Goal: Task Accomplishment & Management: Use online tool/utility

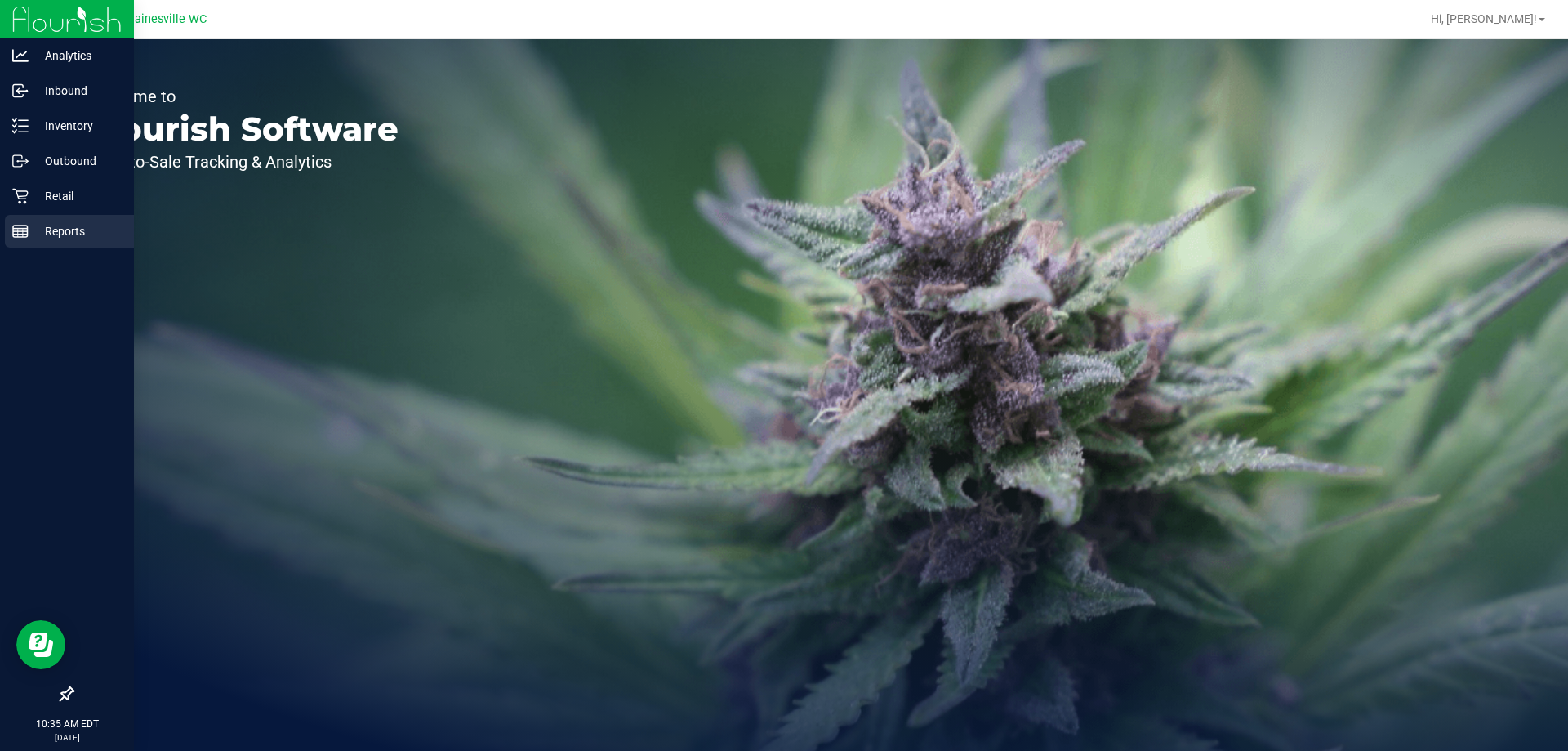
click at [39, 238] on p "Reports" at bounding box center [77, 231] width 98 height 19
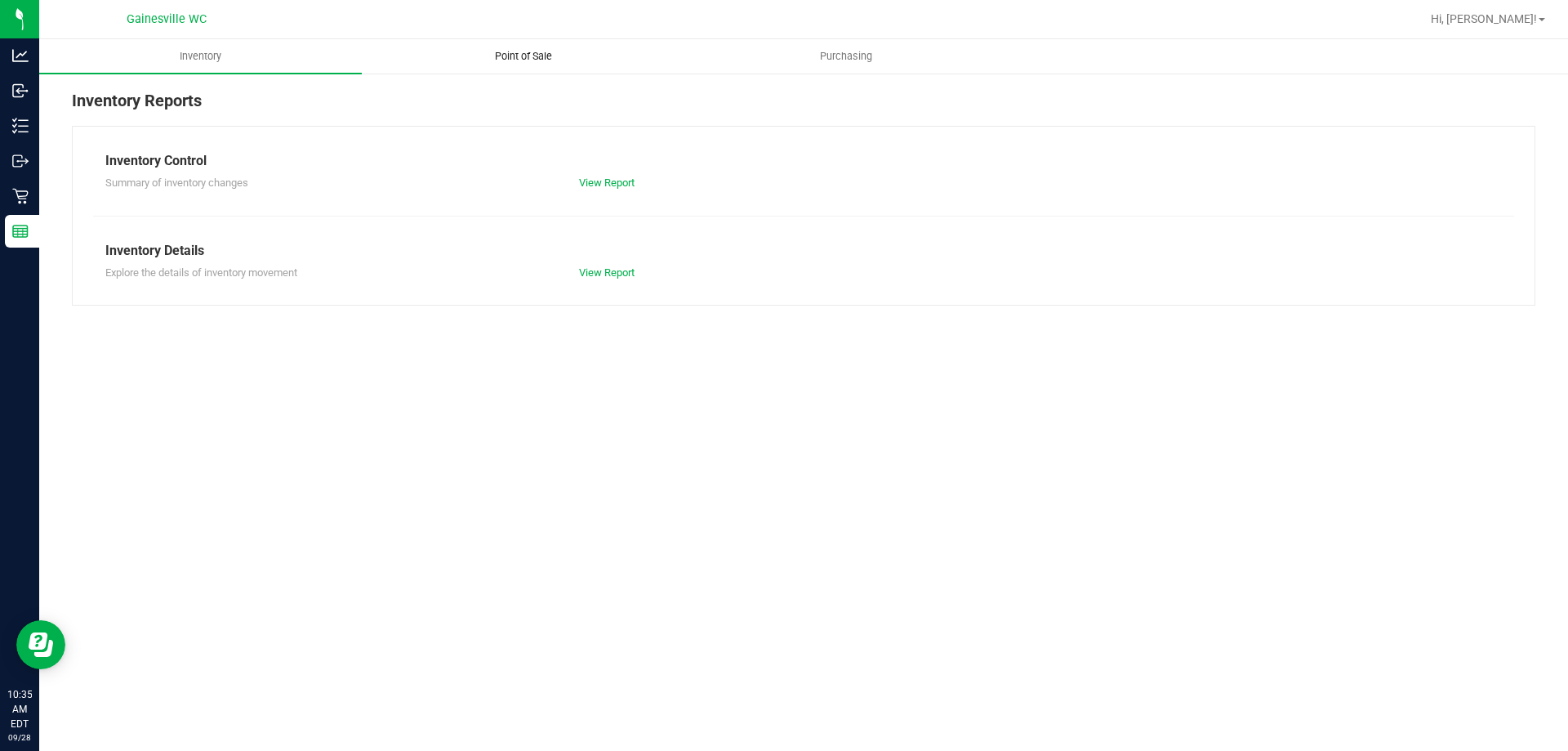
click at [564, 64] on uib-tab-heading "Point of Sale" at bounding box center [523, 56] width 321 height 33
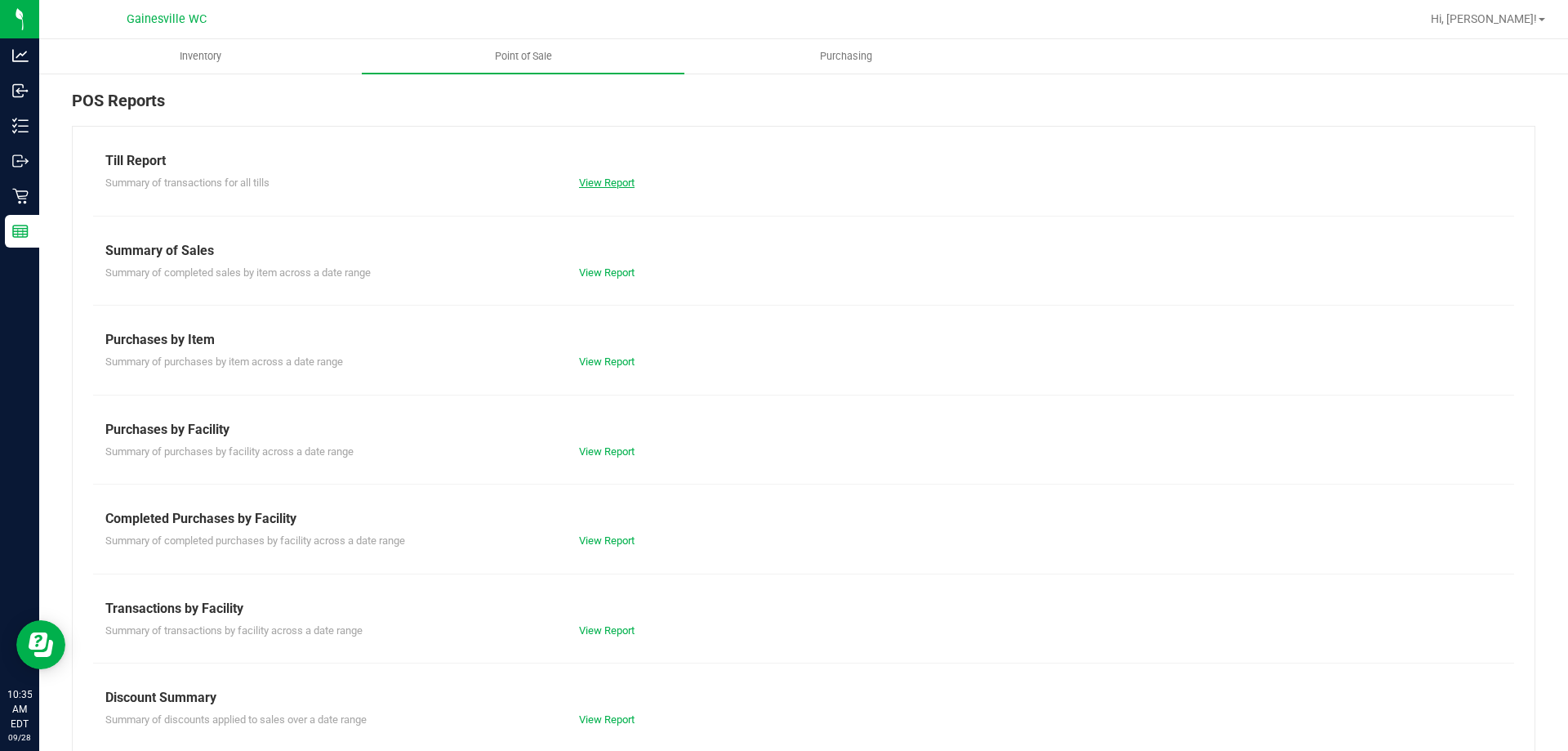
click at [609, 185] on link "View Report" at bounding box center [606, 182] width 55 height 12
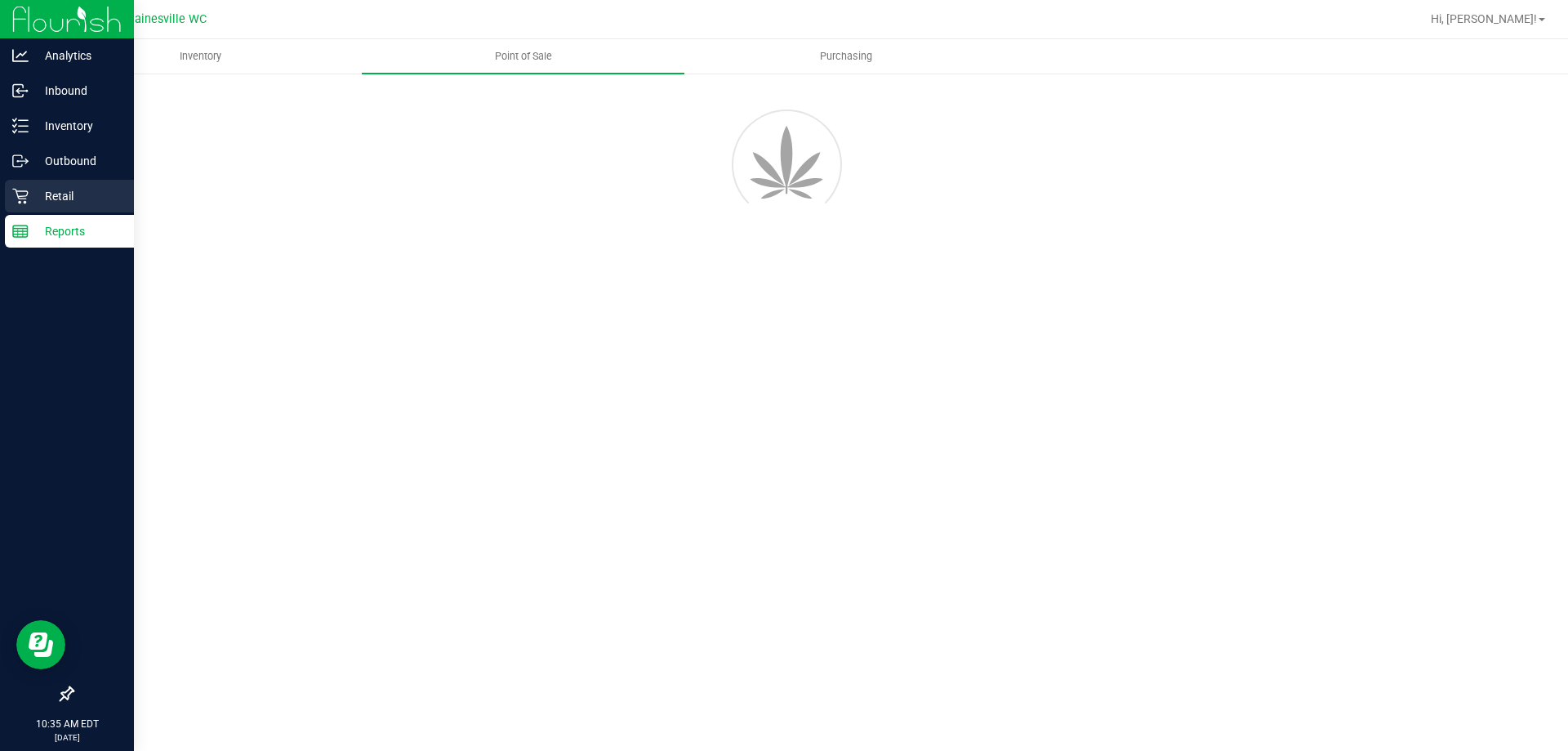
click at [48, 206] on div "Retail" at bounding box center [70, 196] width 129 height 33
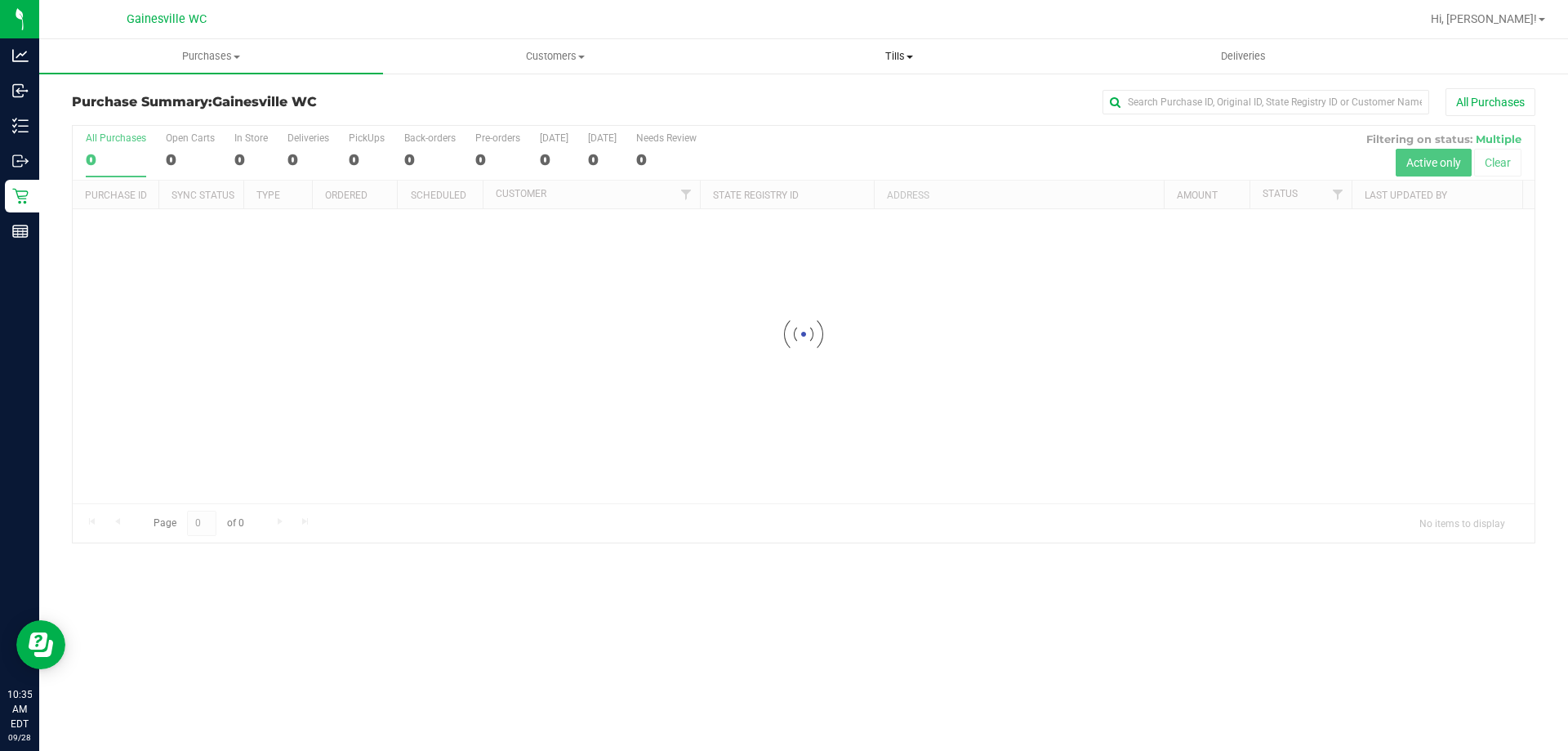
click at [897, 60] on span "Tills" at bounding box center [899, 56] width 342 height 15
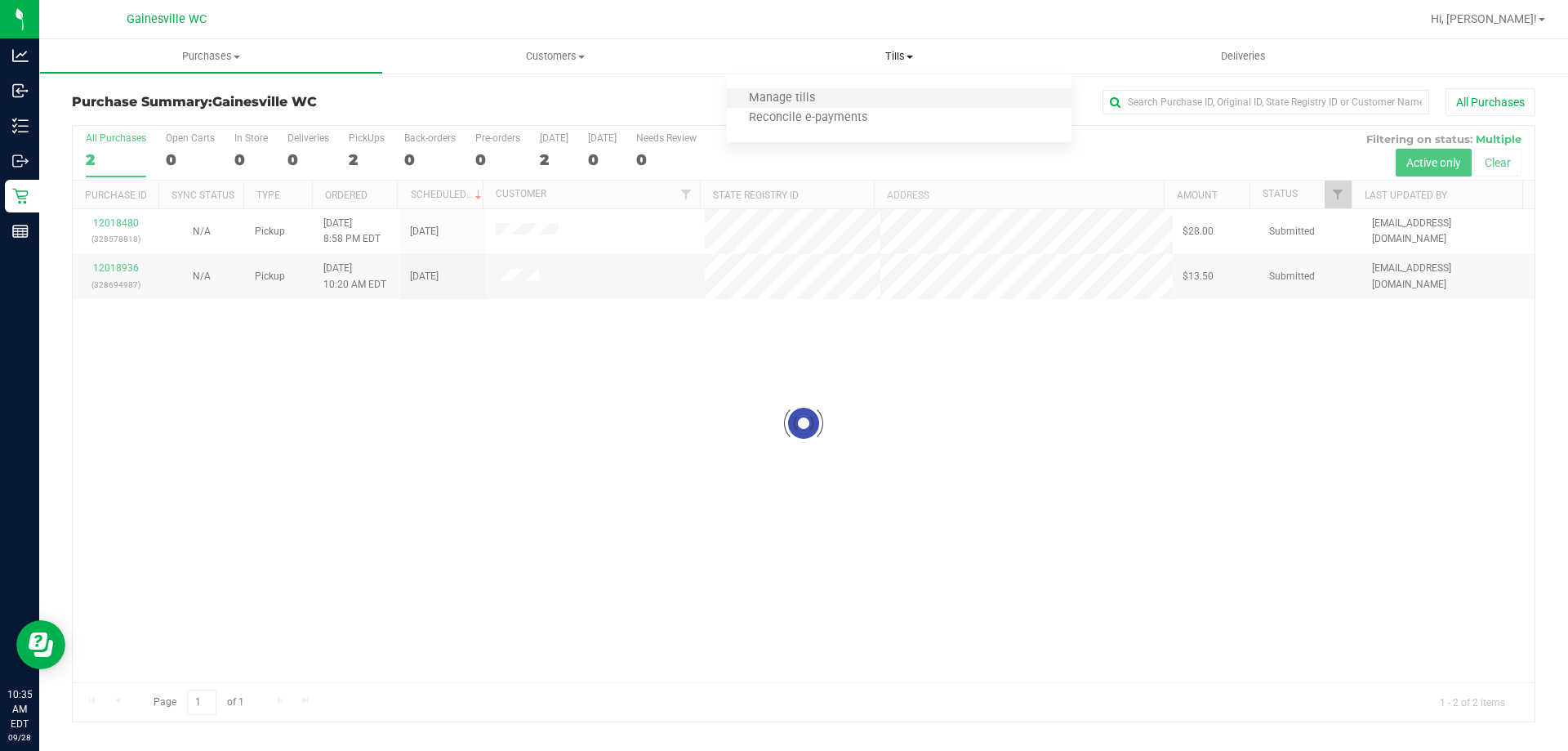
click at [854, 99] on li "Manage tills" at bounding box center [899, 99] width 344 height 19
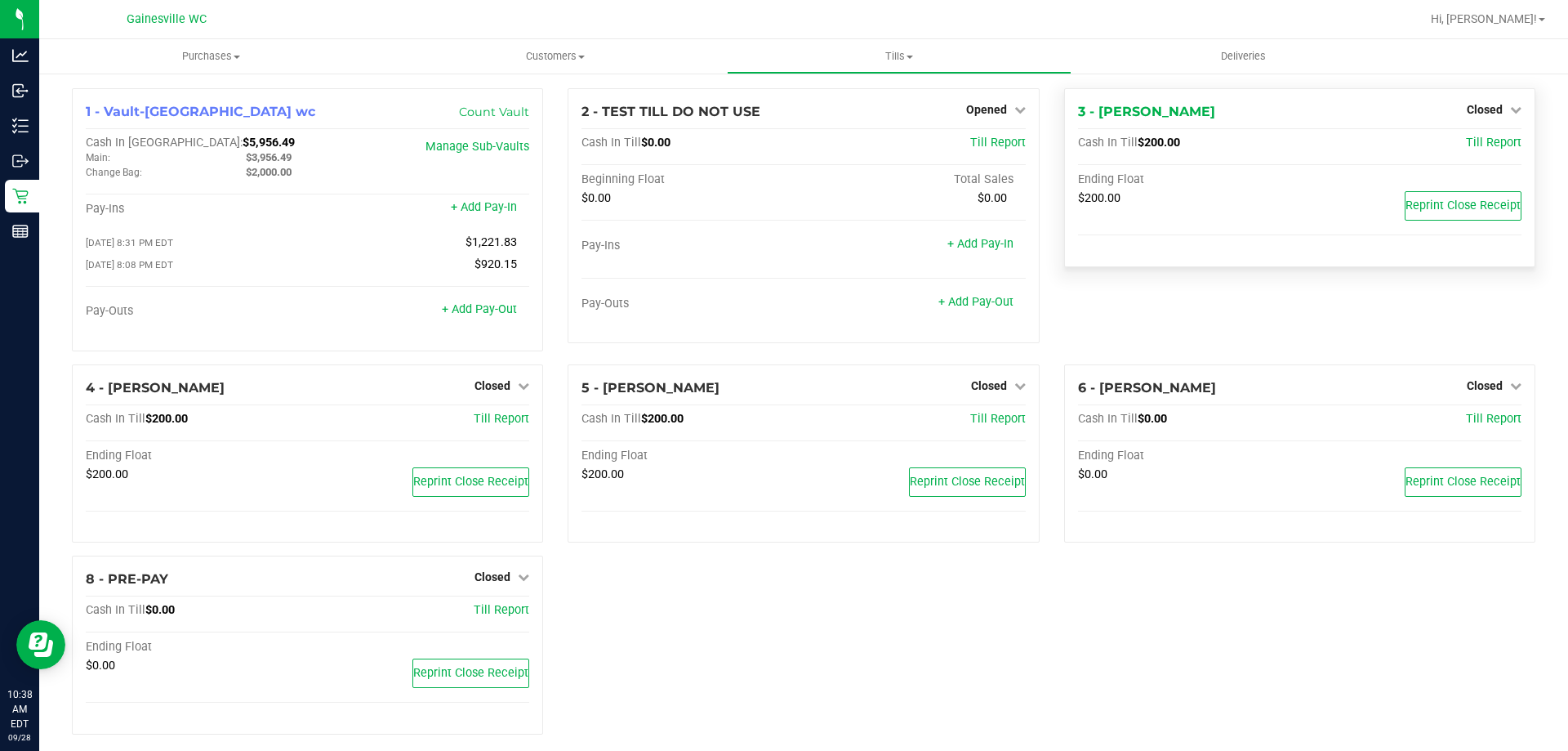
click at [1490, 117] on div "Closed" at bounding box center [1494, 109] width 55 height 19
click at [1470, 117] on div "Closed" at bounding box center [1494, 109] width 55 height 19
click at [1476, 98] on div "3 - GABI-GRECKO Closed Open Till Cash In Till $200.00 Till Report Ending Float …" at bounding box center [1299, 177] width 471 height 179
click at [1478, 108] on span "Closed" at bounding box center [1484, 109] width 36 height 13
click at [1462, 150] on link "Open Till" at bounding box center [1483, 144] width 43 height 13
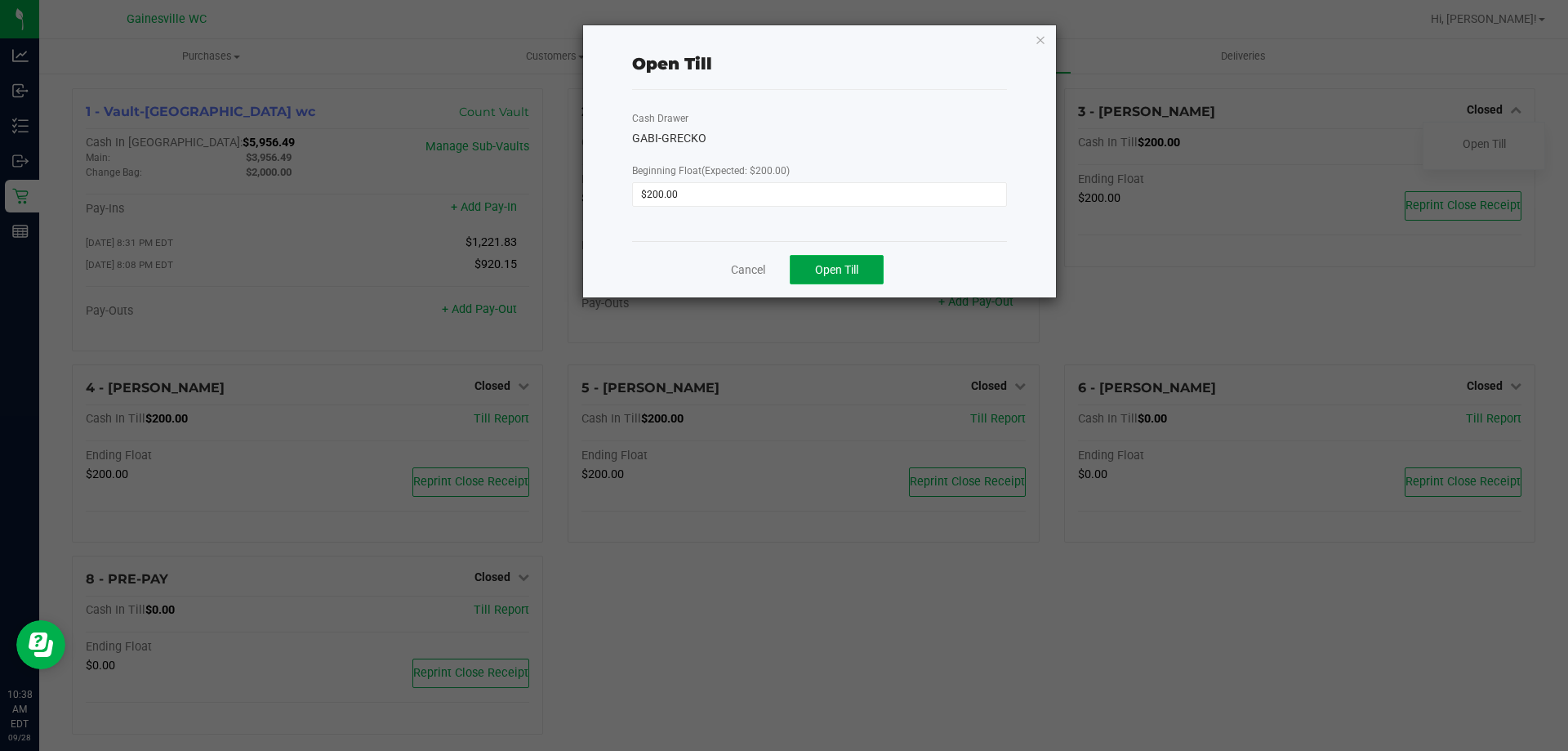
click at [810, 274] on button "Open Till" at bounding box center [836, 269] width 94 height 29
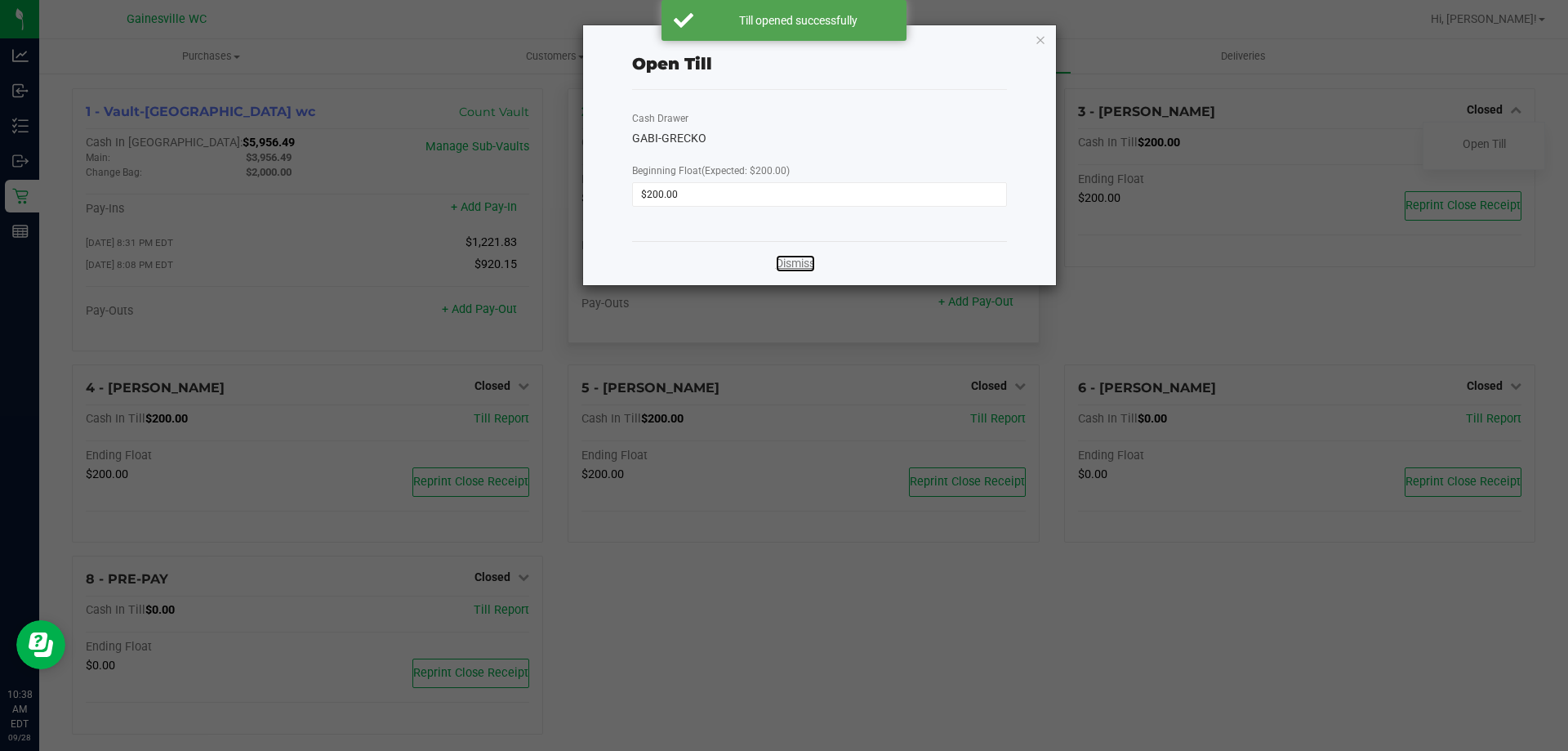
click at [802, 263] on link "Dismiss" at bounding box center [795, 263] width 39 height 17
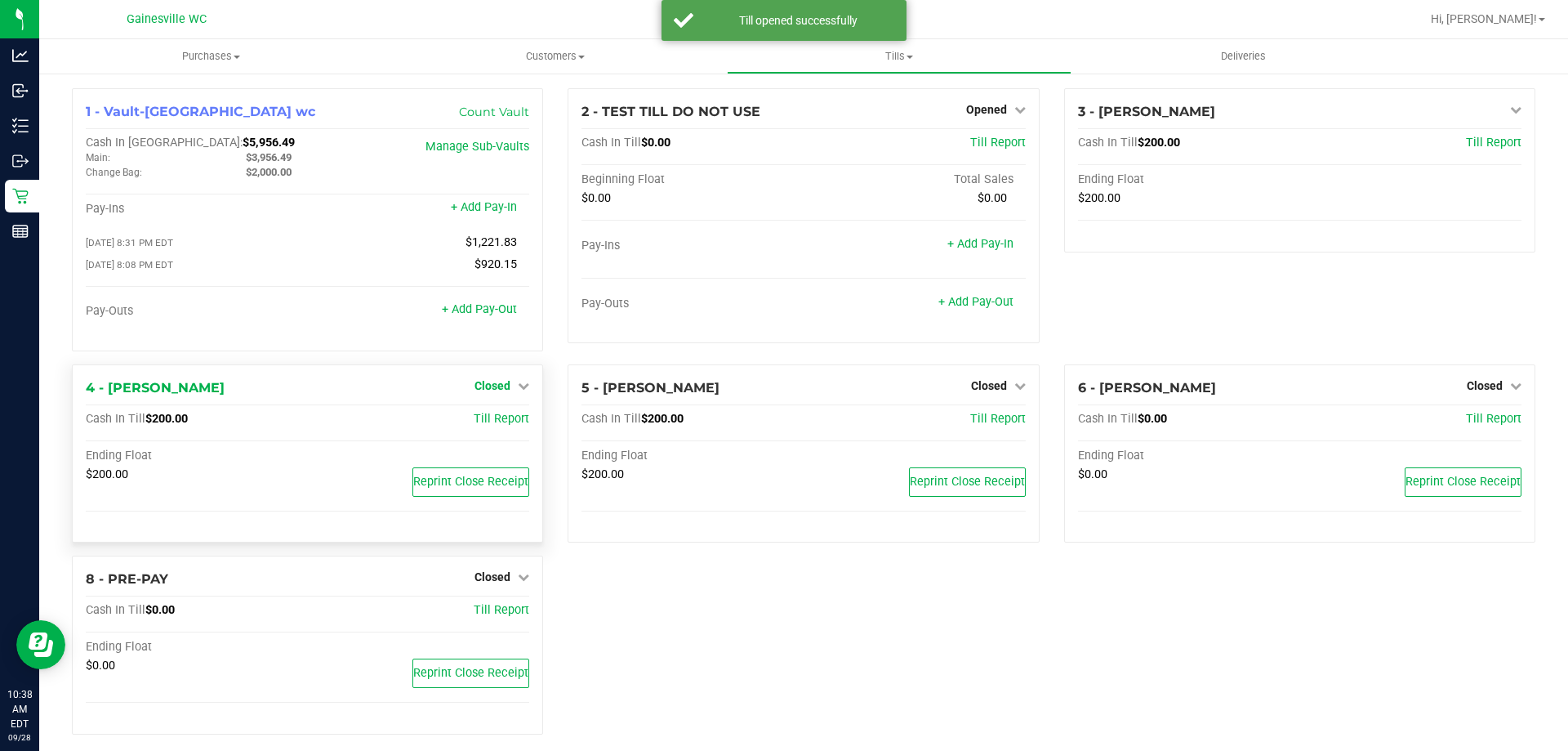
click at [522, 387] on icon at bounding box center [523, 385] width 11 height 11
click at [504, 418] on link "Open Till" at bounding box center [492, 419] width 43 height 13
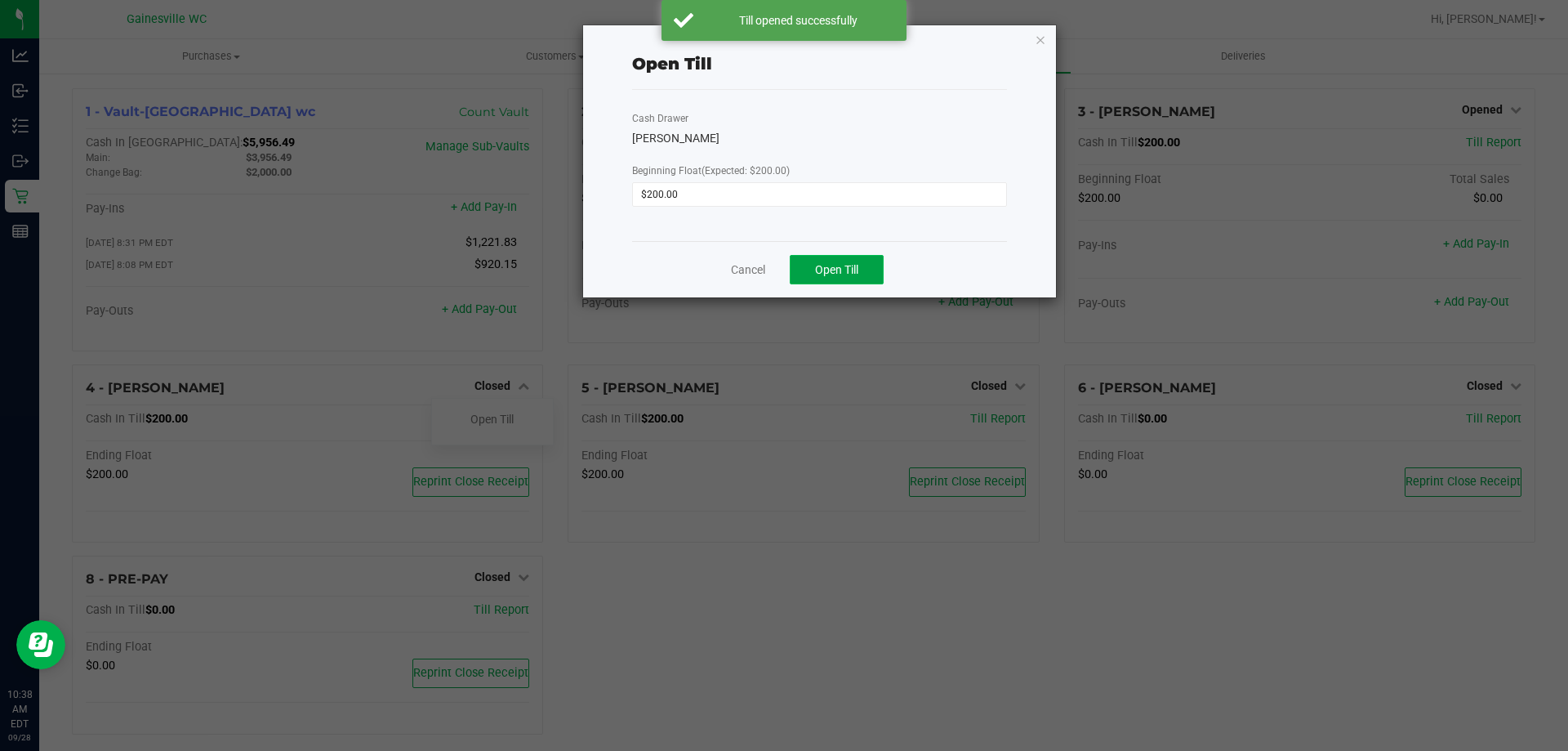
click at [832, 274] on span "Open Till" at bounding box center [836, 269] width 43 height 13
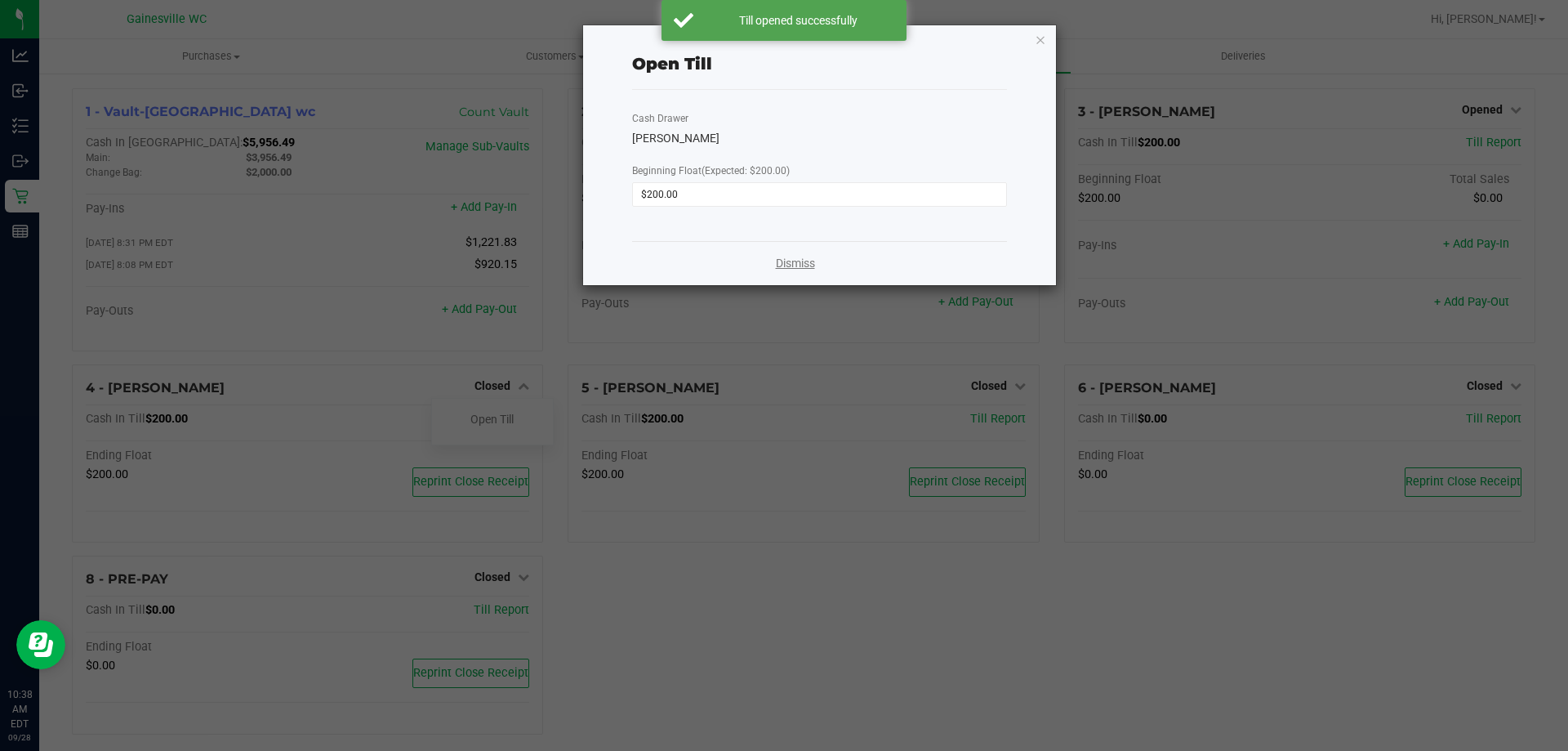
click at [791, 267] on link "Dismiss" at bounding box center [795, 263] width 39 height 17
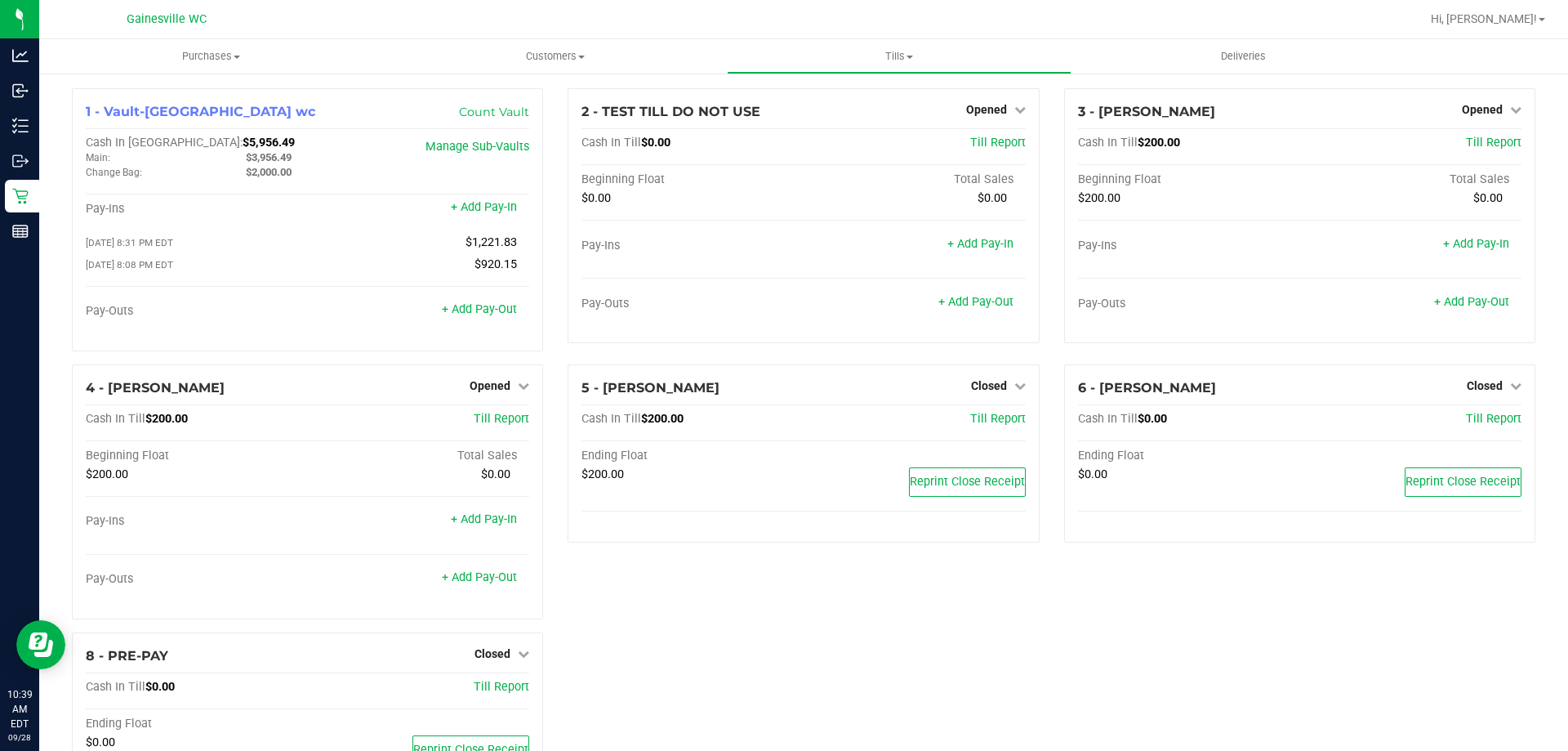
click at [453, 78] on div "1 - Vault-[GEOGRAPHIC_DATA] wc Count Vault Cash In Vault: $5,956.49 Main: $3,95…" at bounding box center [802, 456] width 1528 height 768
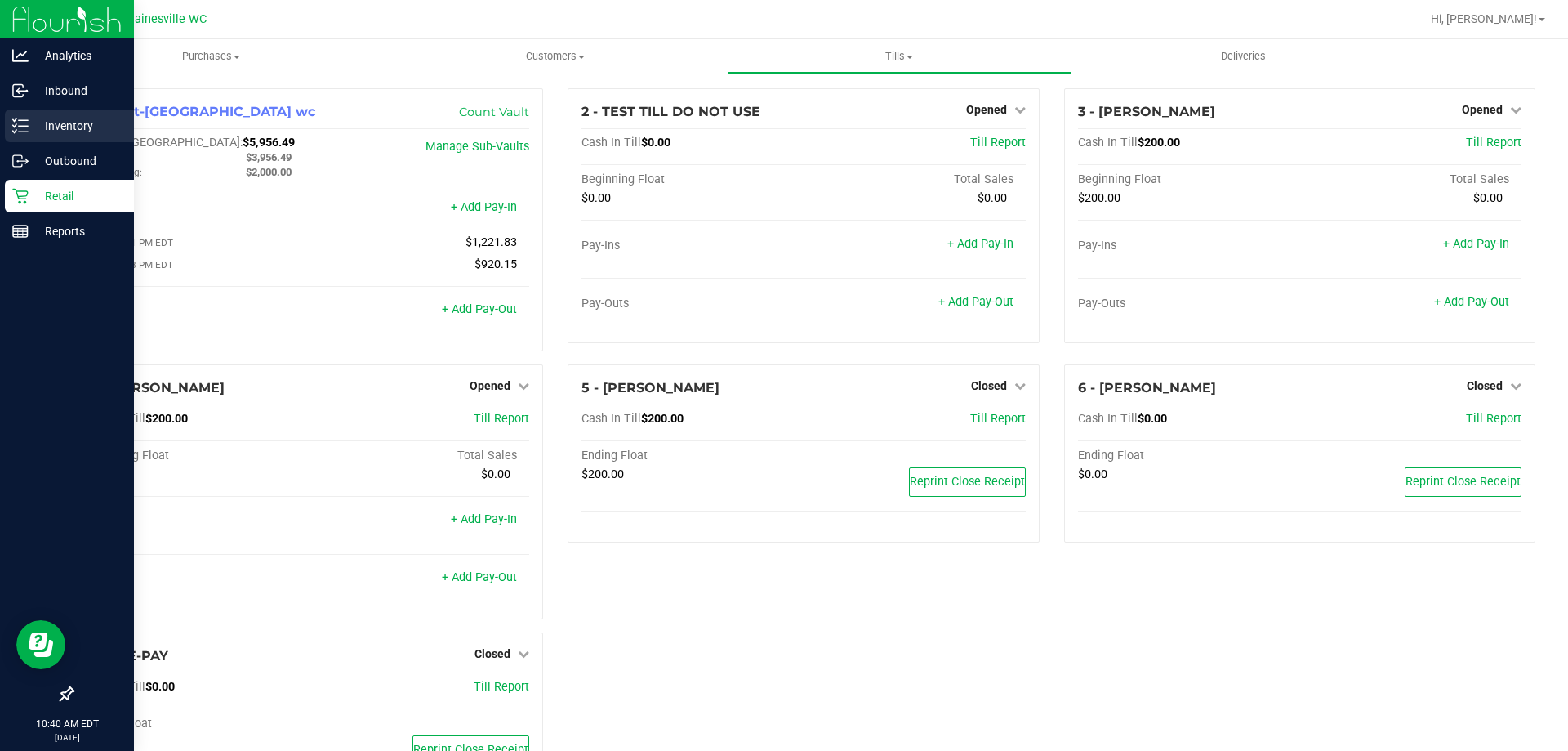
click at [70, 130] on p "Inventory" at bounding box center [77, 126] width 98 height 19
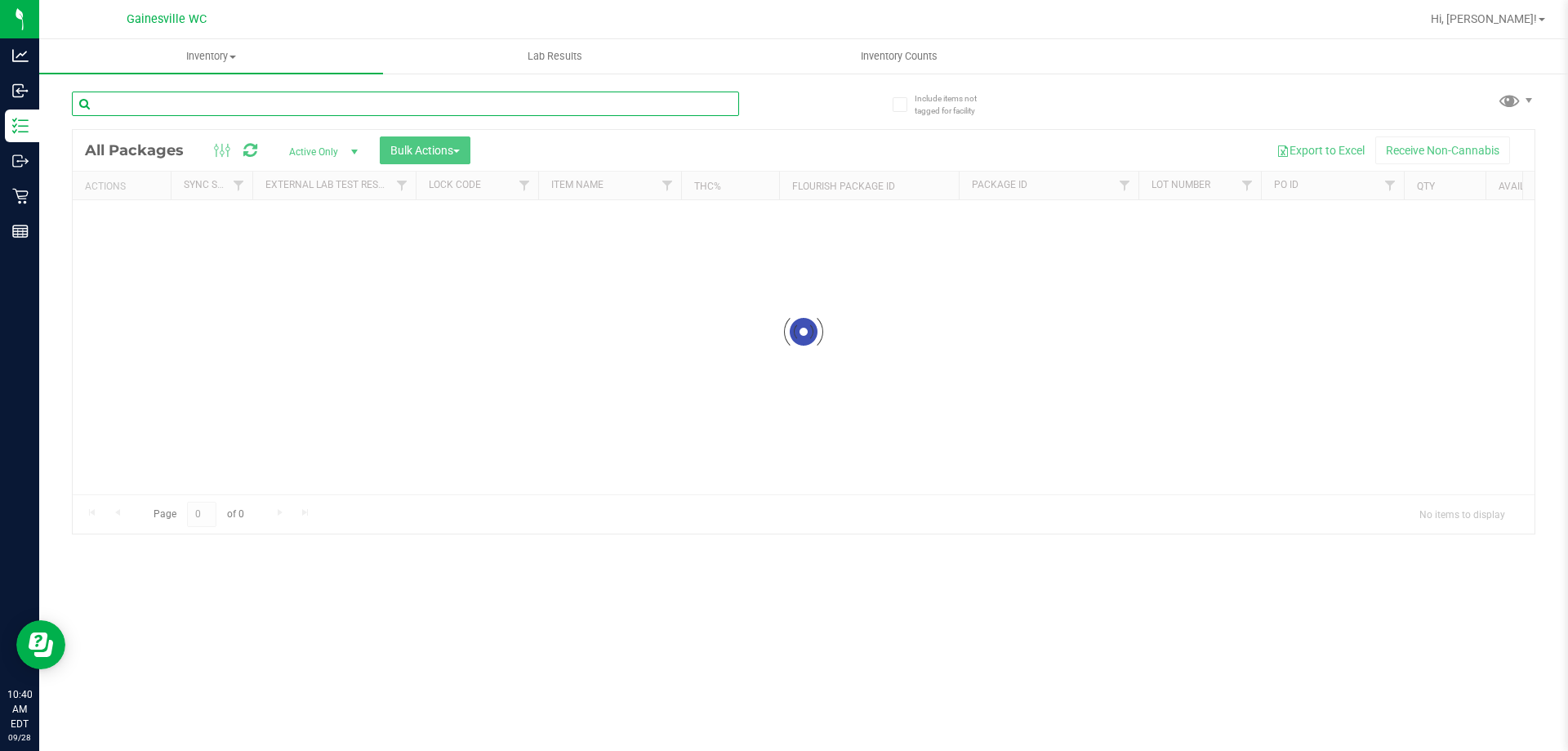
click at [330, 100] on input "text" at bounding box center [405, 104] width 667 height 25
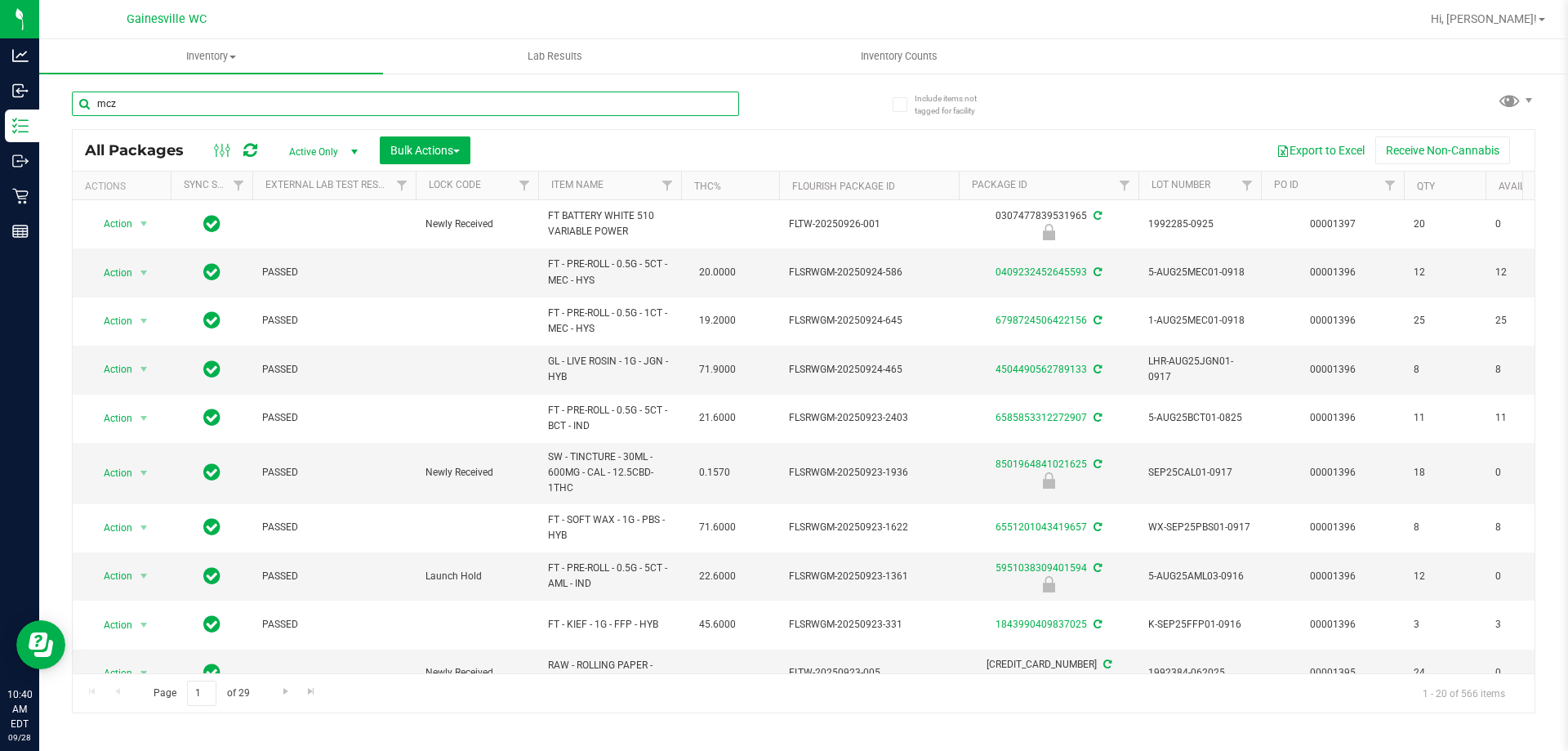
type input "mcz"
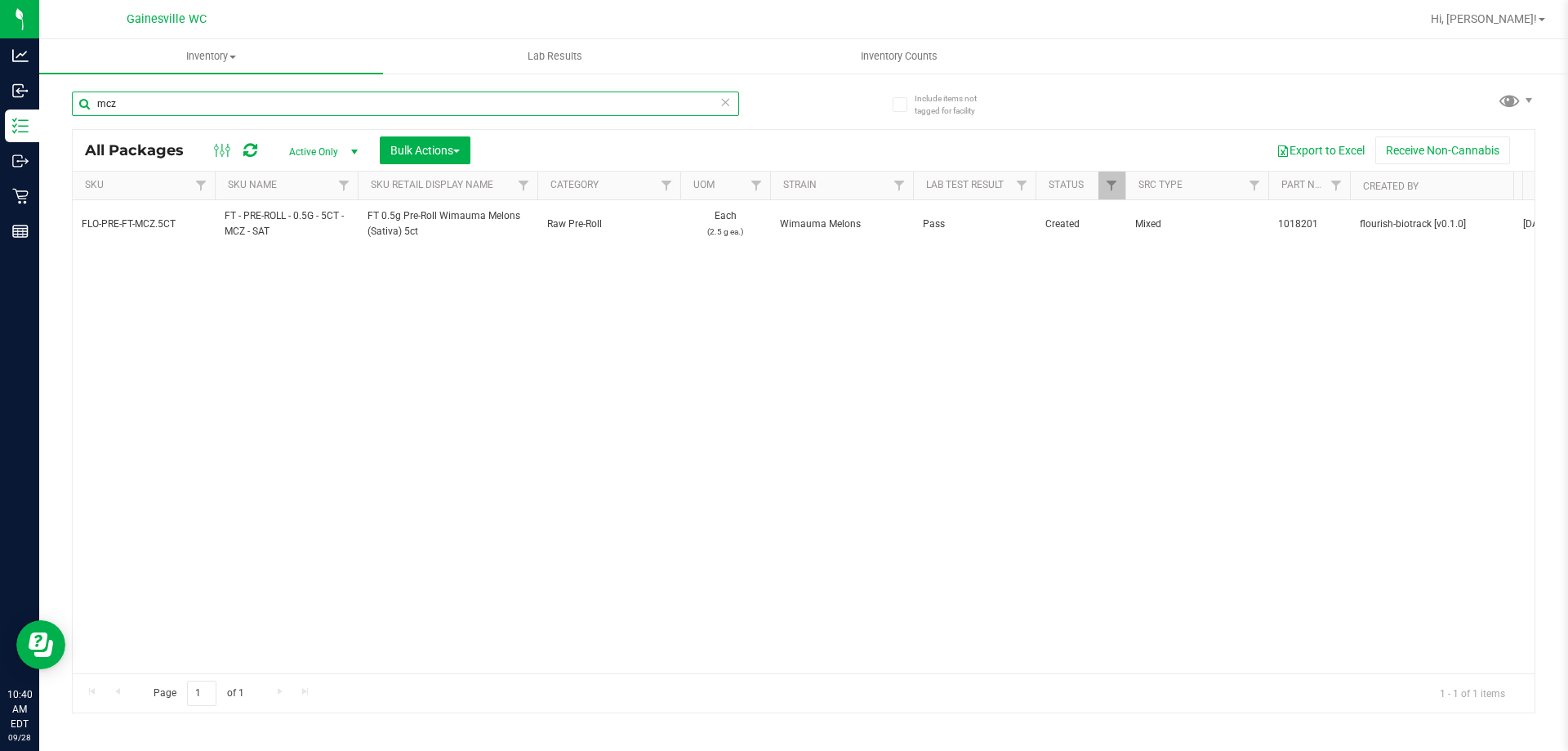
scroll to position [0, 1734]
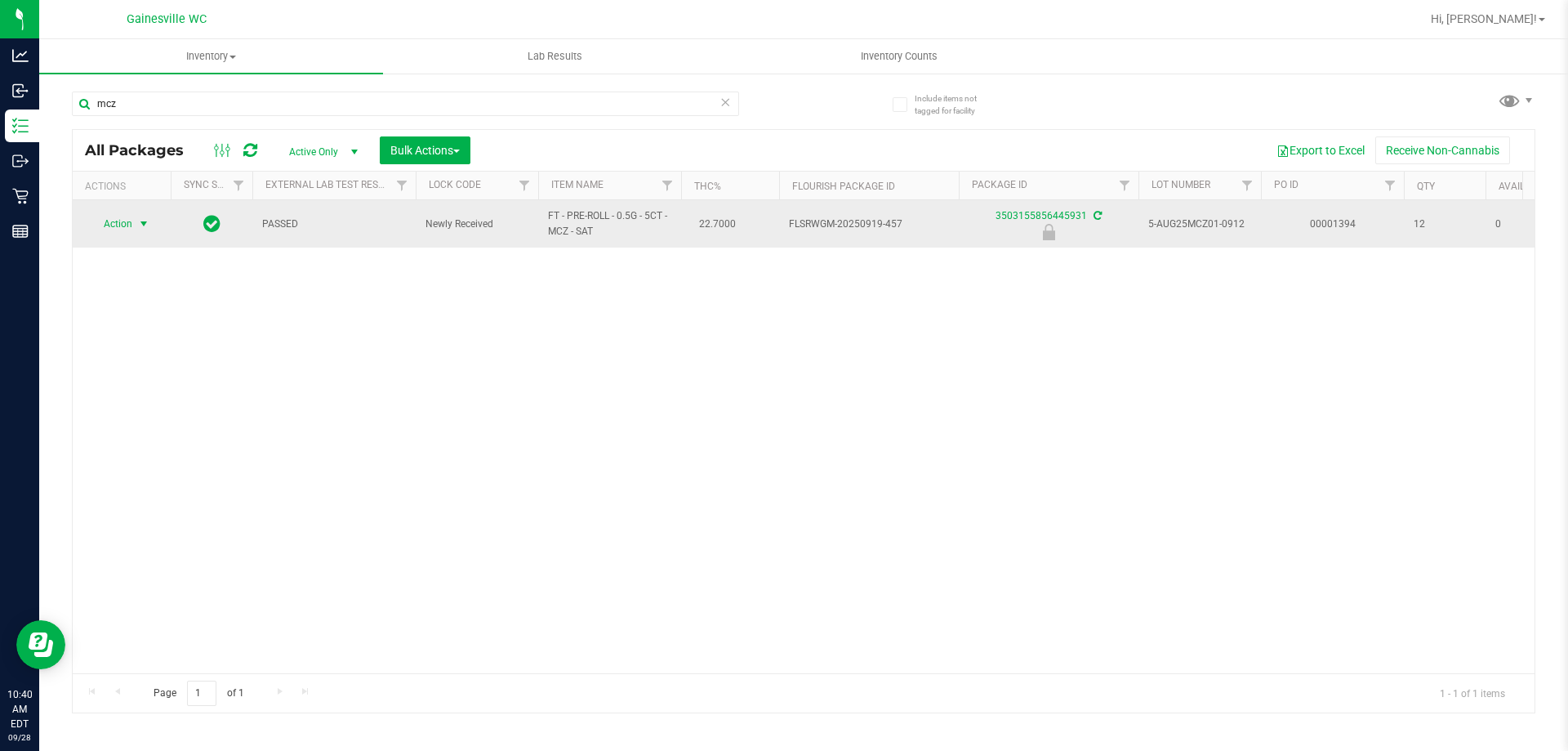
click at [112, 220] on span "Action" at bounding box center [111, 224] width 44 height 23
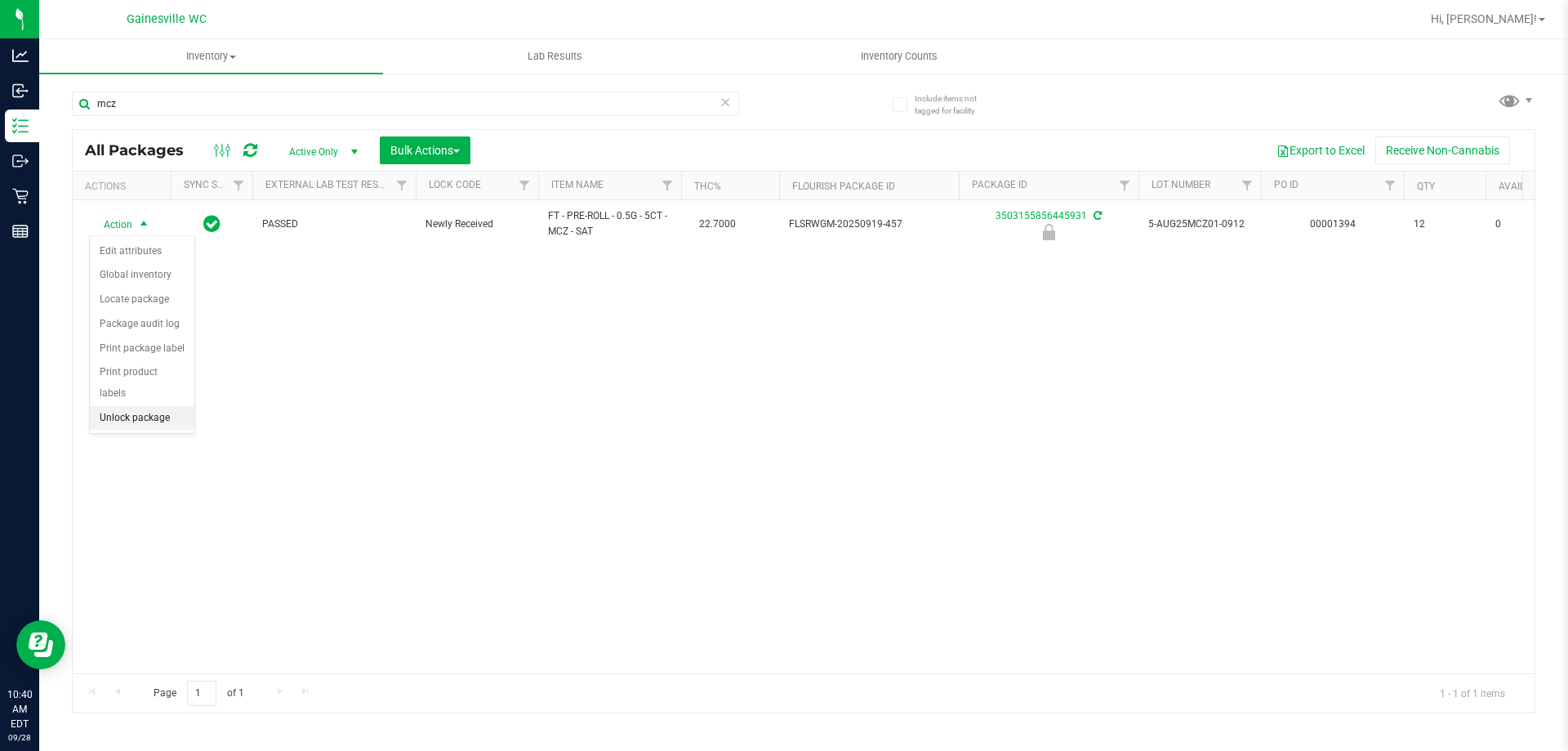
click at [149, 406] on li "Unlock package" at bounding box center [142, 419] width 105 height 25
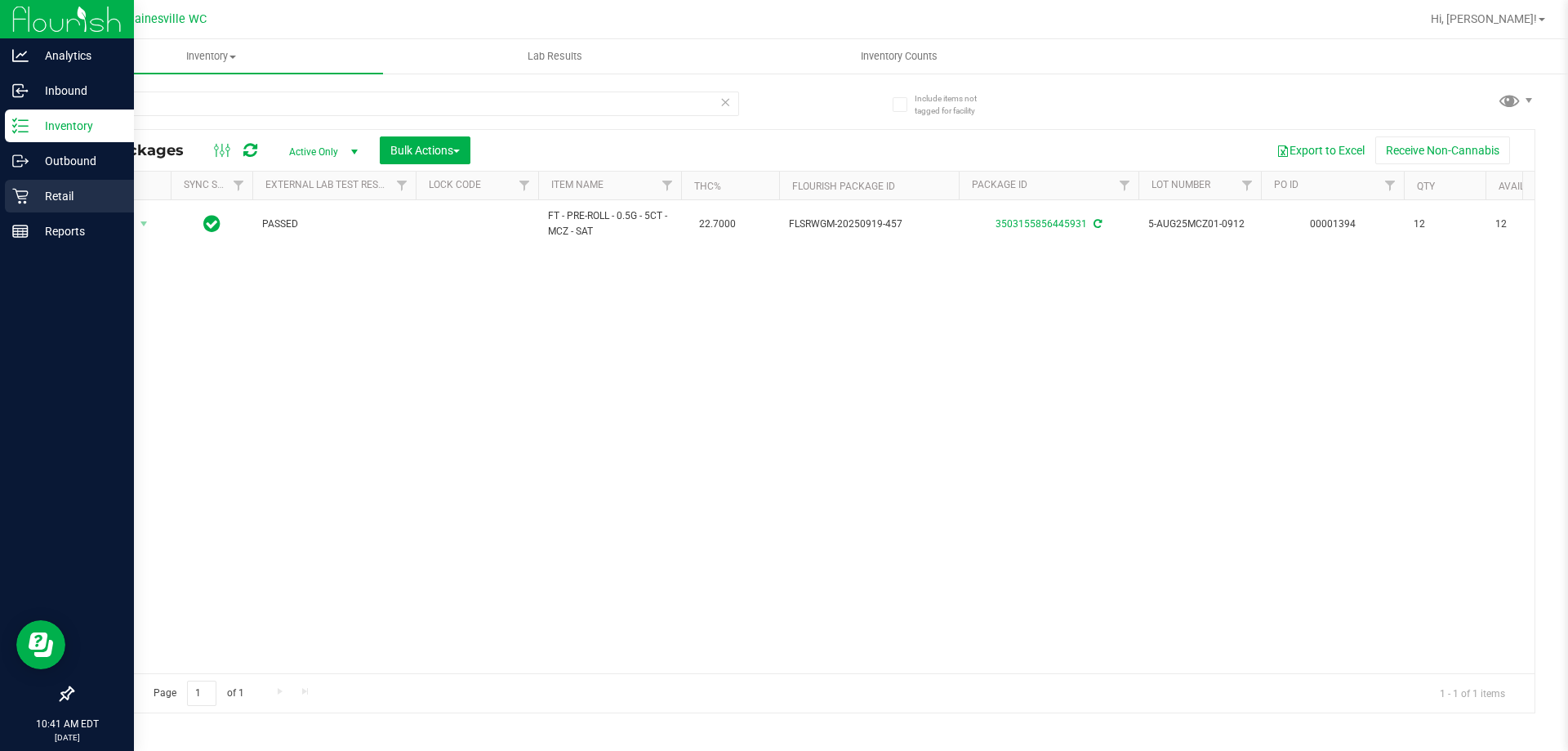
click at [25, 189] on icon at bounding box center [20, 196] width 17 height 17
